Goal: Check status: Check status

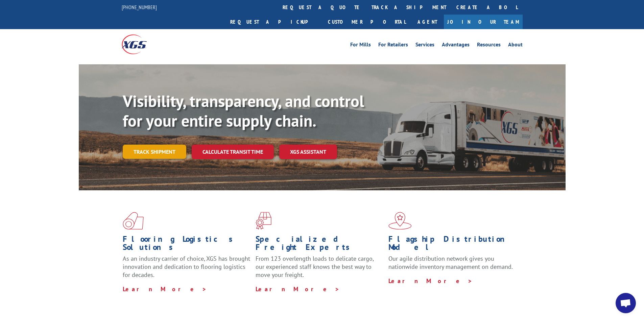
click at [173, 144] on link "Track shipment" at bounding box center [155, 151] width 64 height 14
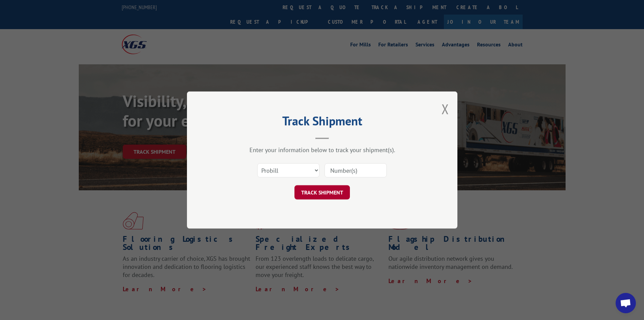
drag, startPoint x: 343, startPoint y: 172, endPoint x: 332, endPoint y: 189, distance: 19.8
click at [343, 172] on input at bounding box center [356, 170] width 62 height 14
paste input "15963436"
type input "15963436"
drag, startPoint x: 335, startPoint y: 190, endPoint x: 337, endPoint y: 184, distance: 5.8
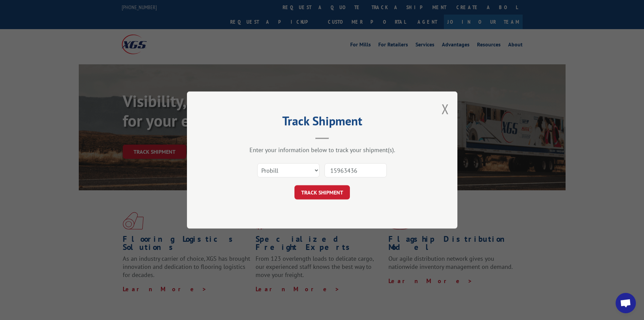
click at [335, 189] on button "TRACK SHIPMENT" at bounding box center [322, 192] width 55 height 14
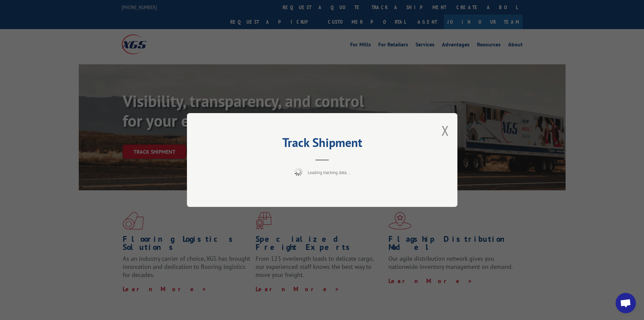
click at [380, 171] on div "Loading tracking data..." at bounding box center [322, 171] width 203 height 8
click at [343, 168] on div "Loading tracking data..." at bounding box center [322, 171] width 203 height 8
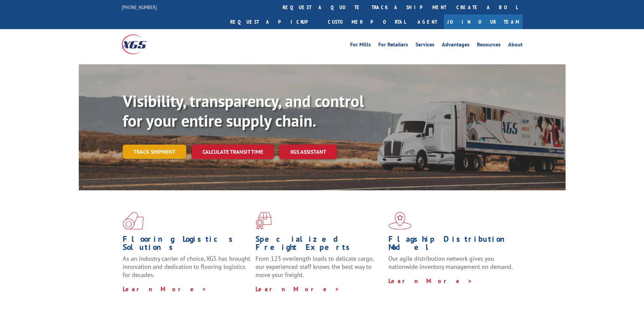
click at [171, 144] on link "Track shipment" at bounding box center [155, 151] width 64 height 14
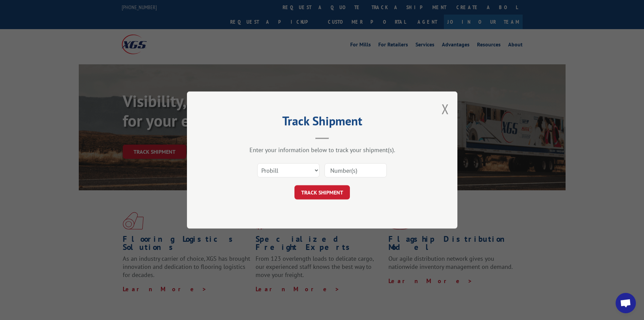
click at [371, 173] on input at bounding box center [356, 170] width 62 height 14
paste input "15963436"
type input "15963436"
click at [323, 190] on button "TRACK SHIPMENT" at bounding box center [322, 192] width 55 height 14
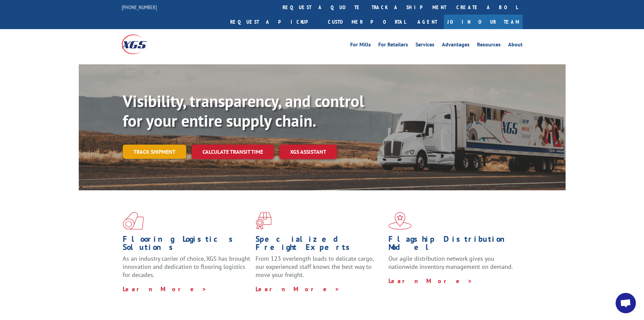
click at [155, 144] on link "Track shipment" at bounding box center [155, 151] width 64 height 14
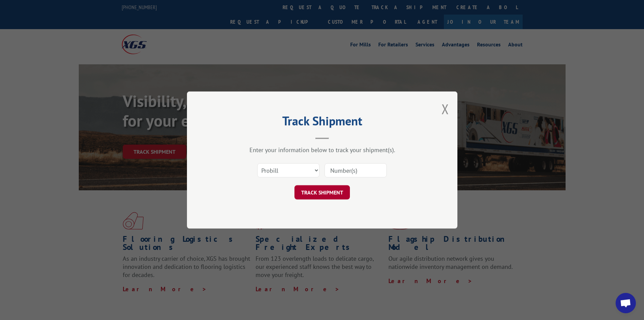
drag, startPoint x: 361, startPoint y: 172, endPoint x: 337, endPoint y: 194, distance: 31.8
click at [361, 172] on input at bounding box center [356, 170] width 62 height 14
paste input "15963436"
type input "15963436"
click at [331, 190] on button "TRACK SHIPMENT" at bounding box center [322, 192] width 55 height 14
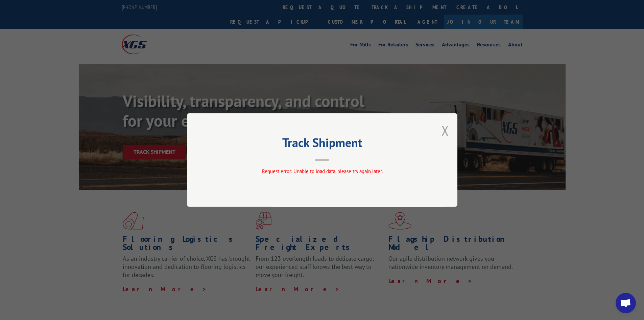
click at [446, 129] on button "Close modal" at bounding box center [445, 130] width 7 height 18
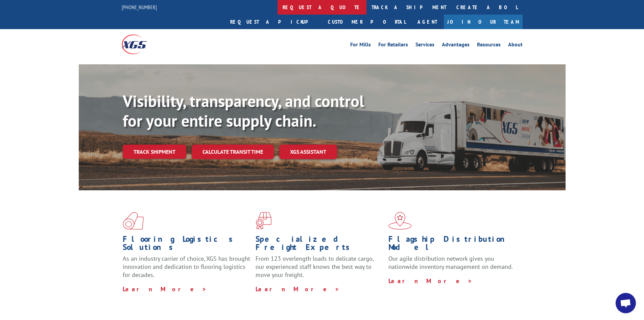
click at [278, 9] on link "request a quote" at bounding box center [322, 7] width 89 height 15
click at [152, 126] on div "Visibility, transparency, and control for your entire supply chain. Track shipm…" at bounding box center [344, 138] width 443 height 94
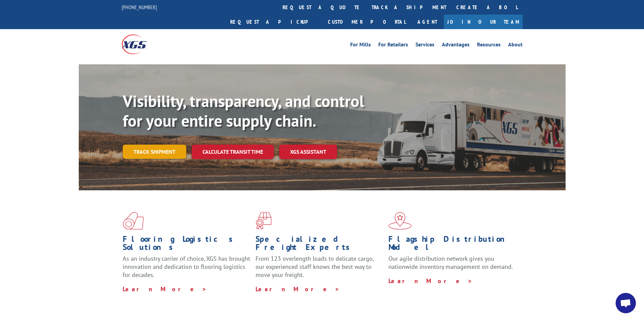
click at [157, 144] on link "Track shipment" at bounding box center [155, 151] width 64 height 14
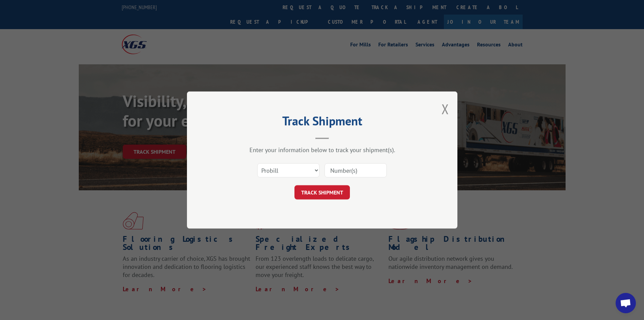
drag, startPoint x: 358, startPoint y: 174, endPoint x: 354, endPoint y: 177, distance: 5.0
click at [358, 174] on input at bounding box center [356, 170] width 62 height 14
paste input "15963436"
type input "15963436"
click at [340, 189] on button "TRACK SHIPMENT" at bounding box center [322, 192] width 55 height 14
